Goal: Transaction & Acquisition: Purchase product/service

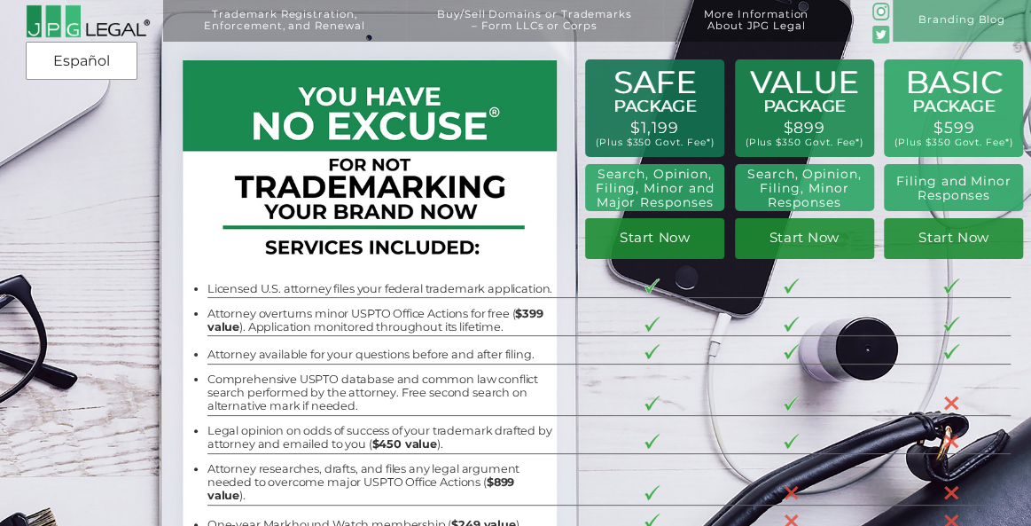
click at [99, 151] on div "Trademark Registration, Enforcement, and Renewal File a Trademark Application T…" at bounding box center [515, 92] width 1031 height 185
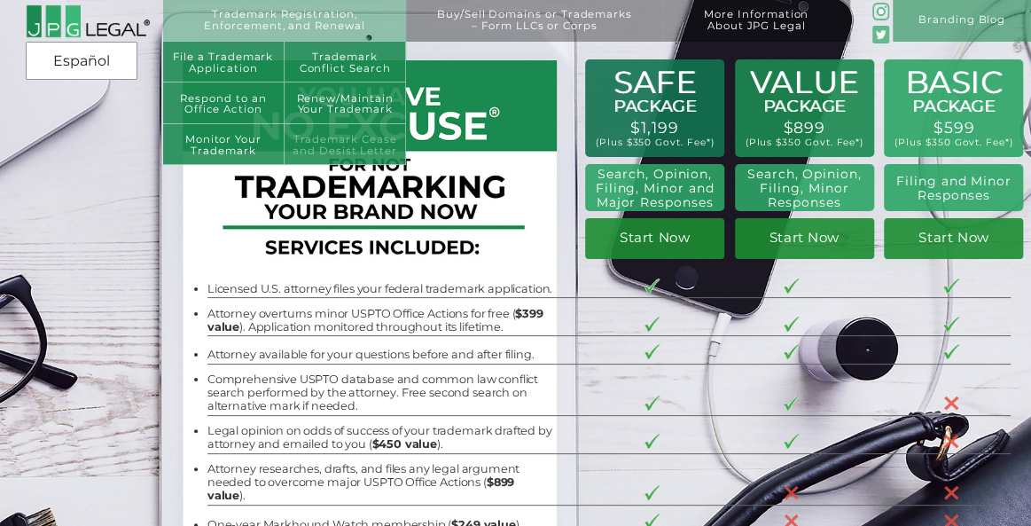
click at [371, 146] on link "Trademark Cease and Desist Letter" at bounding box center [344, 145] width 121 height 42
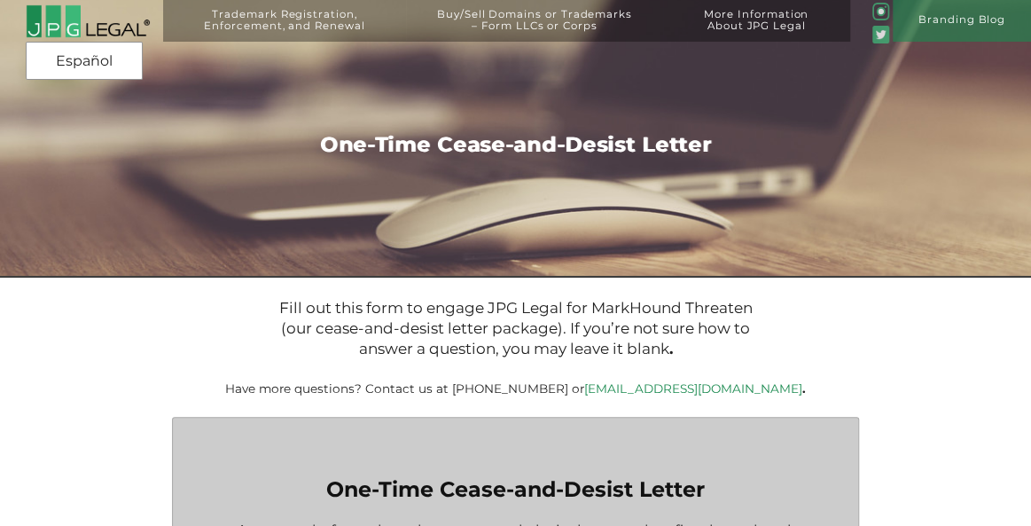
type input "$399.00"
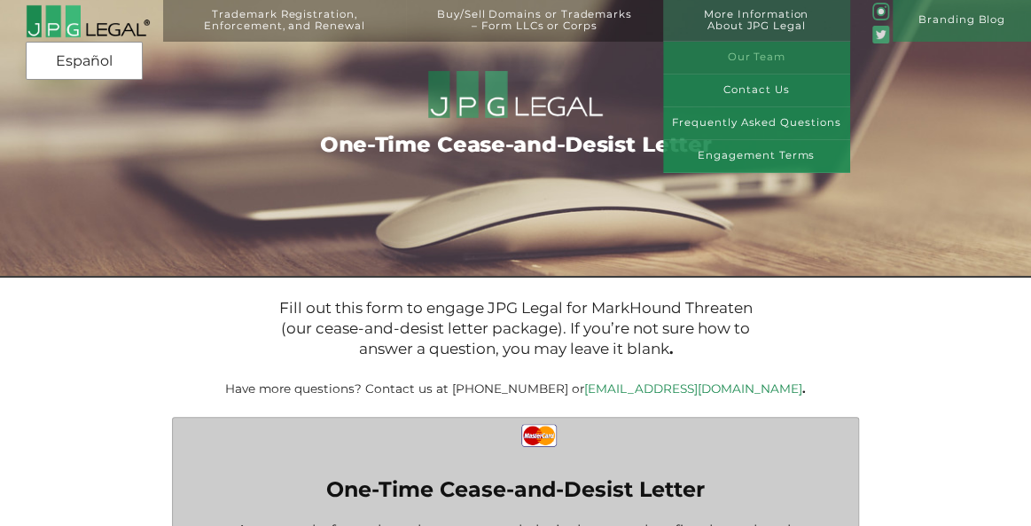
click at [751, 58] on link "Our Team" at bounding box center [756, 58] width 187 height 33
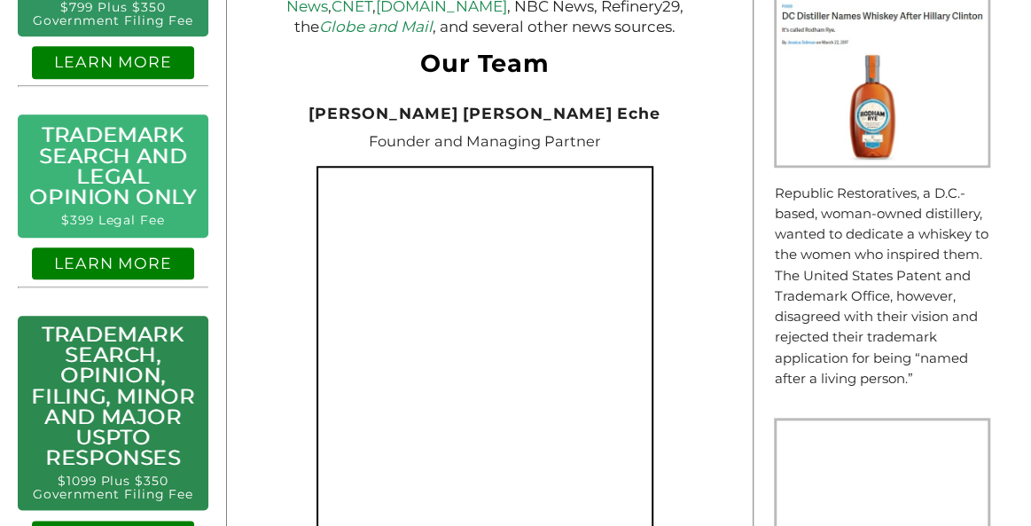
scroll to position [34, 0]
